Goal: Answer question/provide support

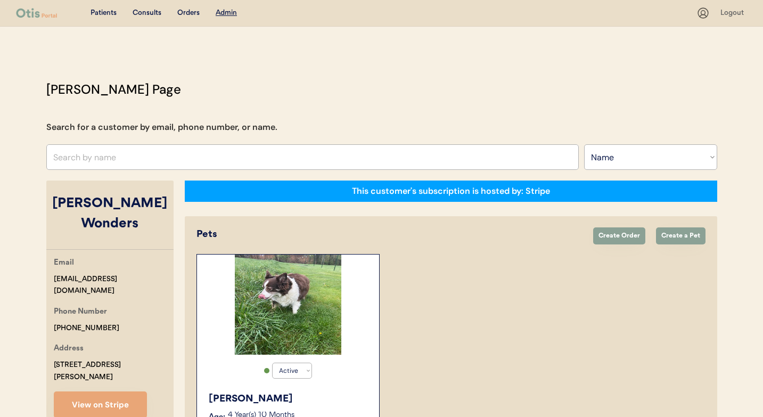
select select ""Name""
select select "true"
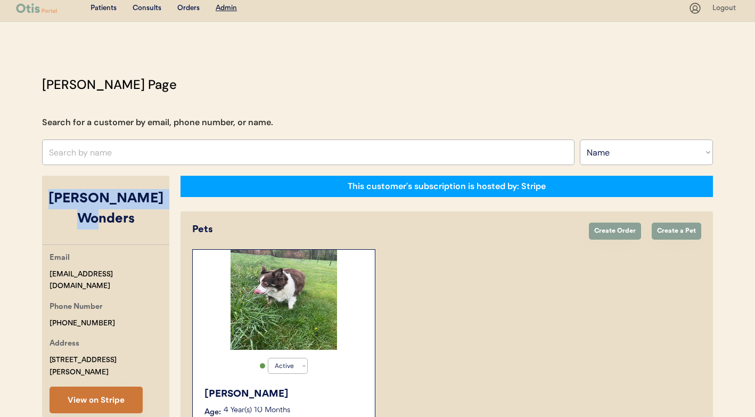
click at [130, 386] on button "View on Stripe" at bounding box center [96, 399] width 93 height 27
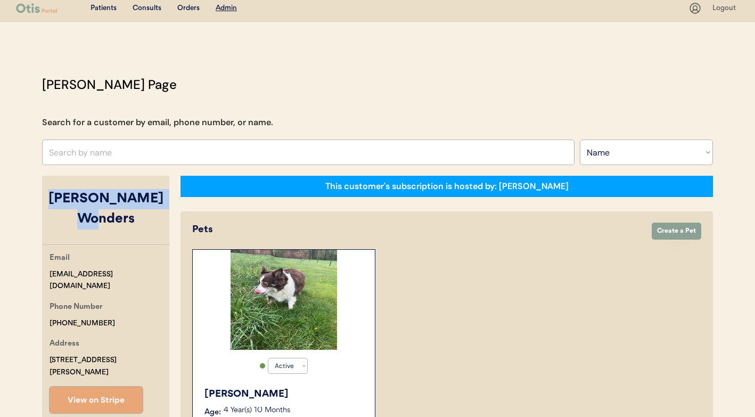
scroll to position [339, 0]
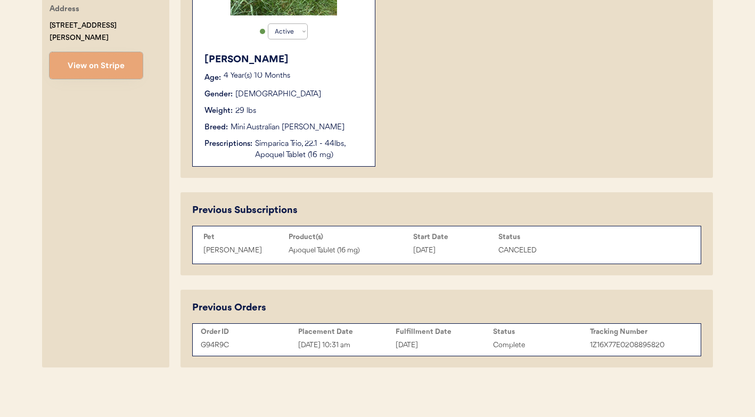
click at [491, 250] on div "[DATE]" at bounding box center [453, 250] width 80 height 12
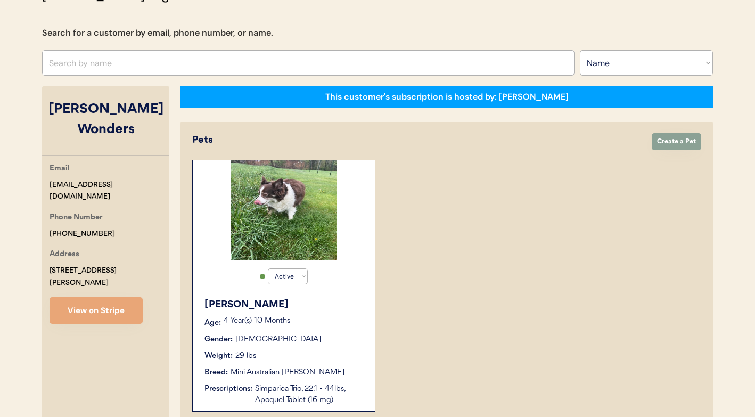
scroll to position [25, 0]
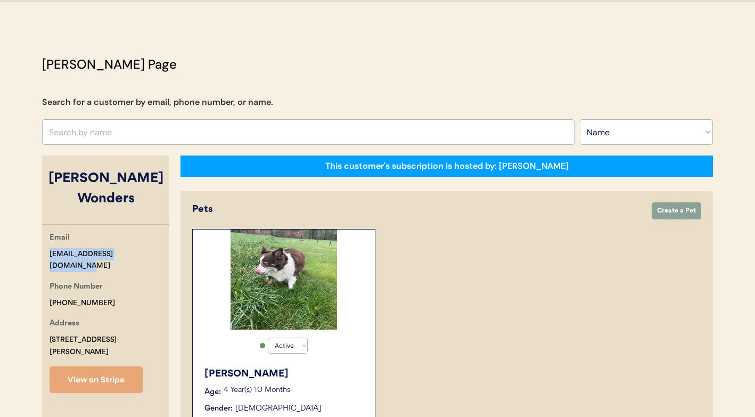
drag, startPoint x: 147, startPoint y: 235, endPoint x: 24, endPoint y: 234, distance: 123.0
click at [24, 234] on div "Patients Consults Orders Admin Logout Otis Admin Page Search for a customer by …" at bounding box center [377, 353] width 755 height 756
copy div "[EMAIL_ADDRESS][DOMAIN_NAME]"
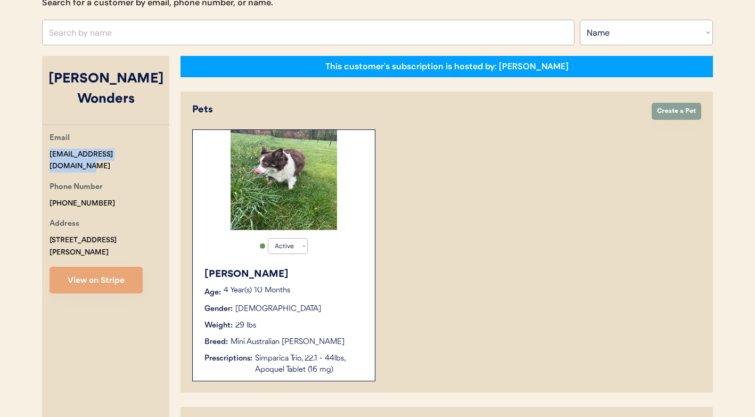
scroll to position [339, 0]
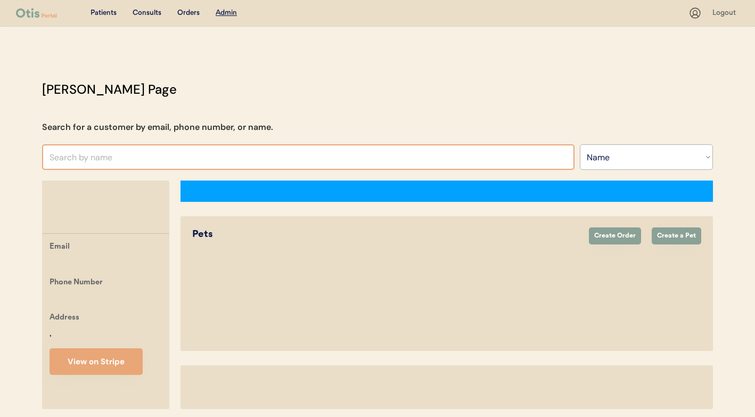
select select ""Name""
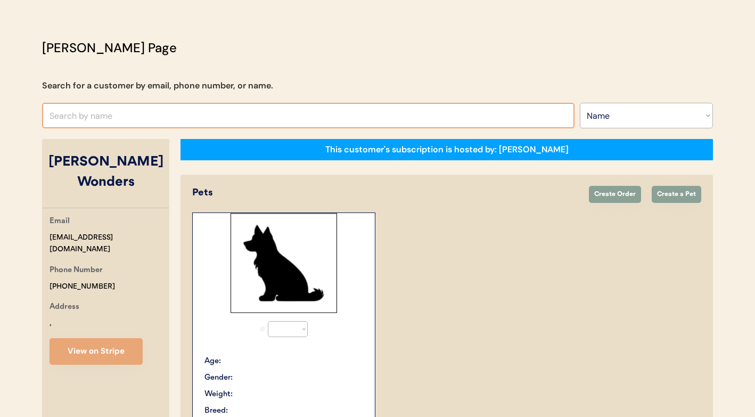
select select "true"
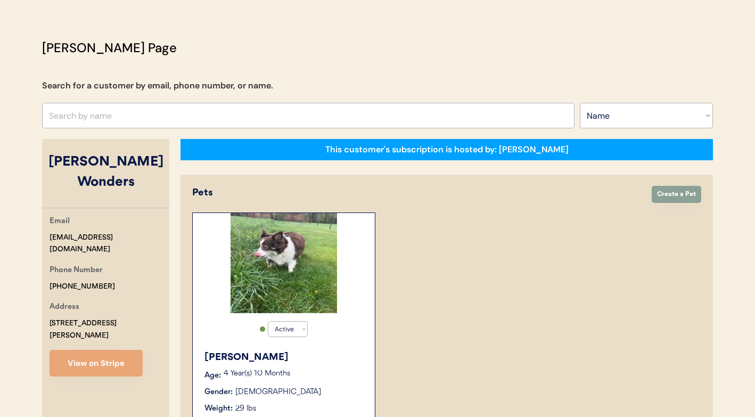
scroll to position [339, 0]
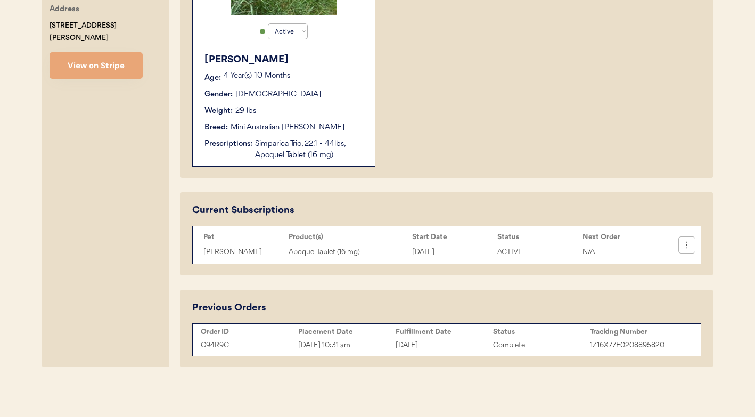
click at [684, 244] on icon at bounding box center [686, 245] width 11 height 11
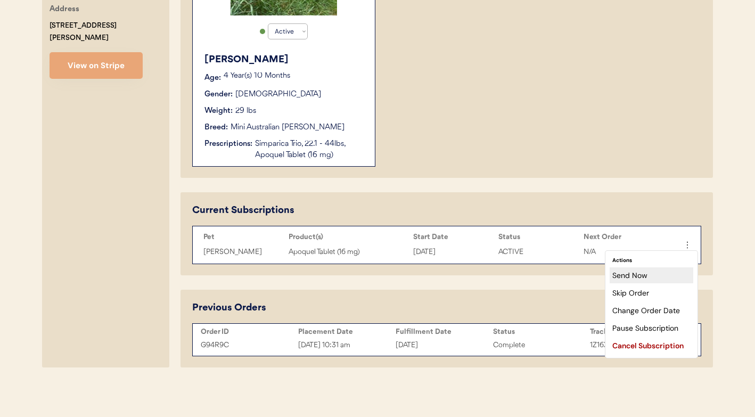
click at [640, 275] on div "Send Now" at bounding box center [651, 275] width 84 height 16
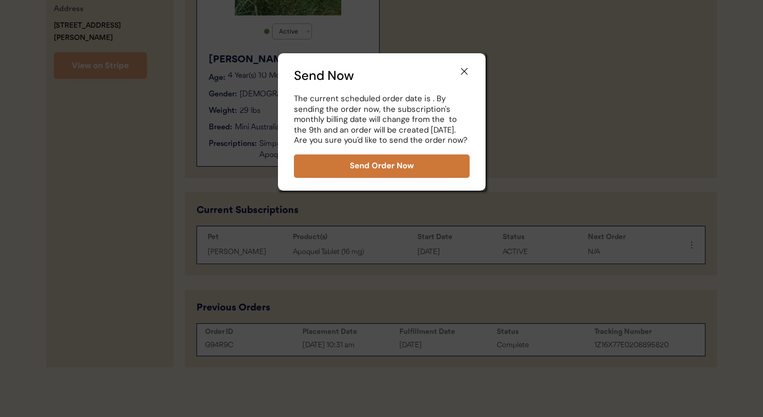
click at [408, 168] on button "Send Order Now" at bounding box center [382, 165] width 176 height 23
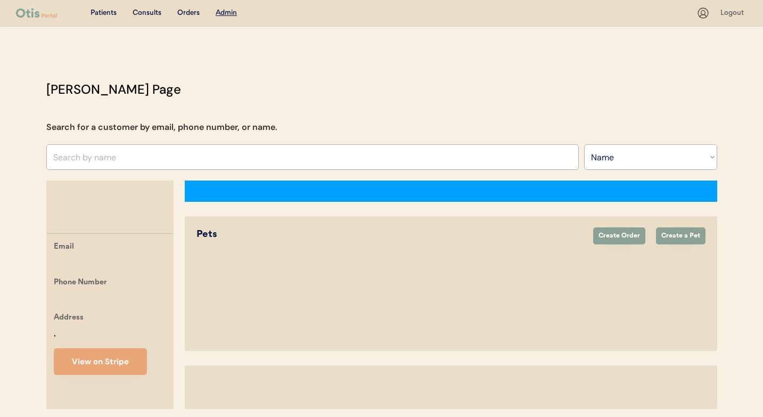
select select ""Name""
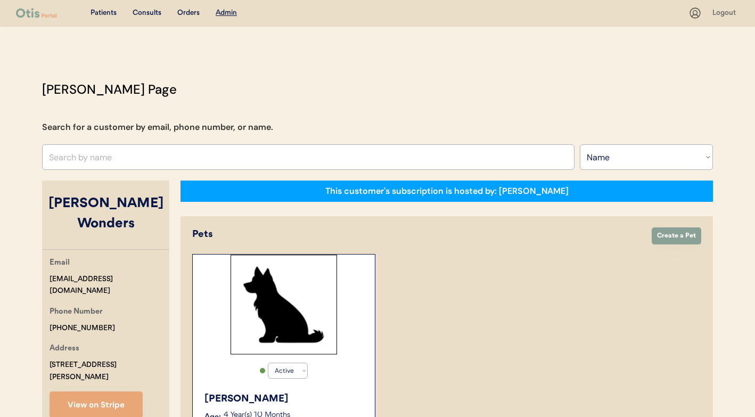
select select "true"
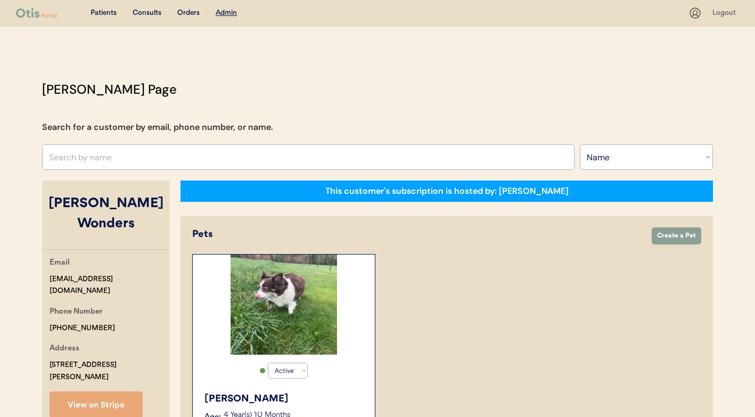
scroll to position [421, 0]
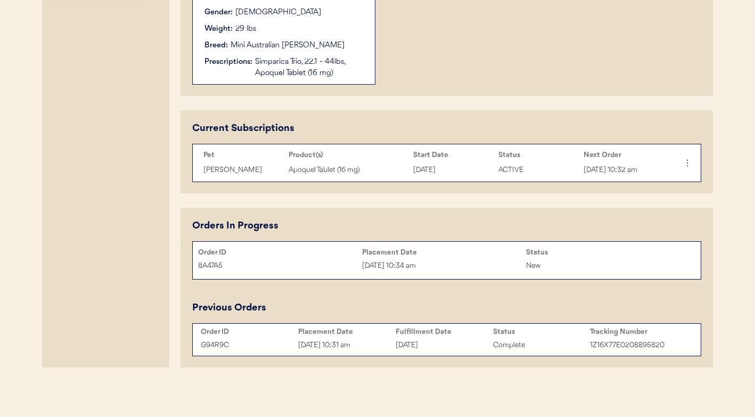
click at [414, 267] on div "[DATE] 10:34 am" at bounding box center [444, 266] width 164 height 12
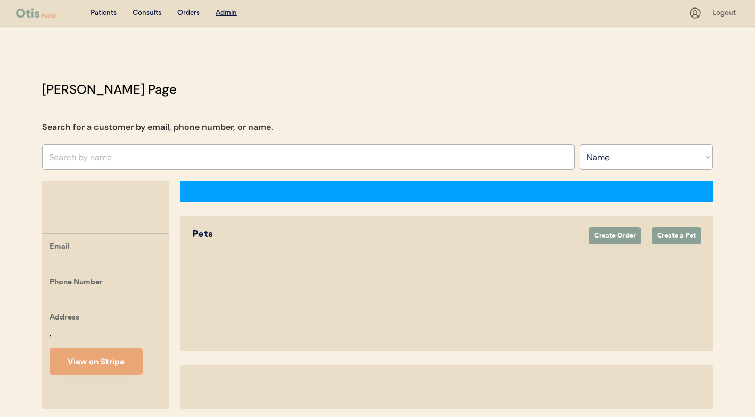
select select ""Name""
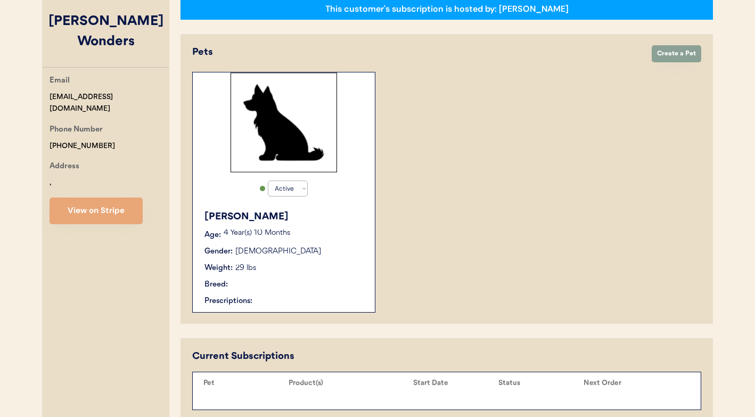
select select "true"
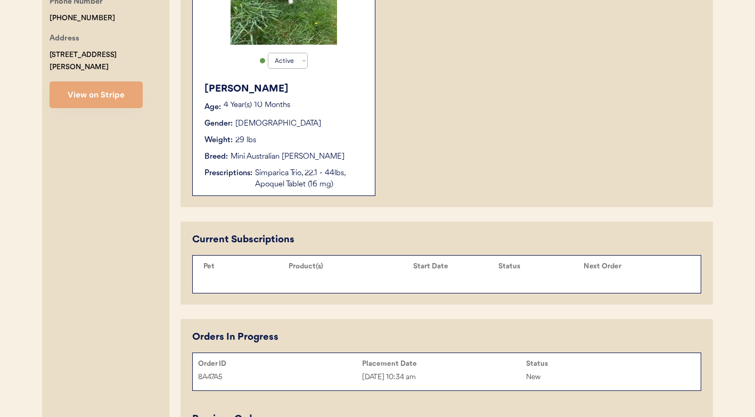
scroll to position [421, 0]
